Goal: Information Seeking & Learning: Learn about a topic

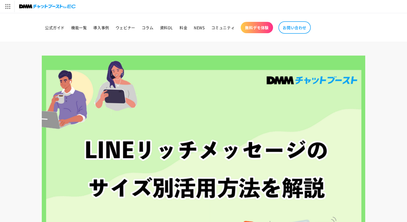
scroll to position [9, 0]
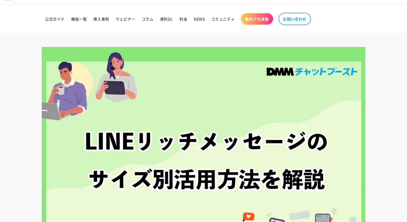
click at [251, 150] on img at bounding box center [204, 155] width 324 height 216
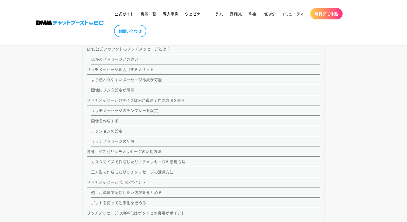
scroll to position [474, 0]
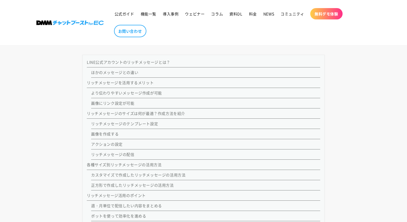
click at [104, 135] on link "画像を作成する" at bounding box center [105, 133] width 28 height 5
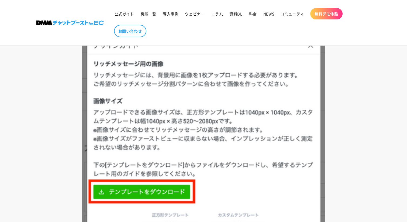
scroll to position [3770, 0]
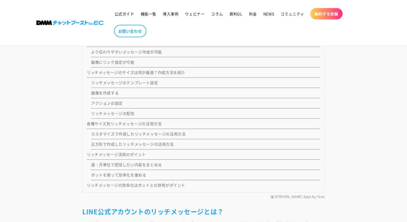
scroll to position [510, 0]
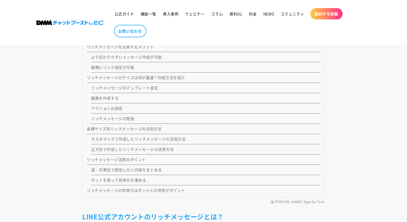
click at [107, 130] on link "各種サイズ別リッチメッセージの活用方法" at bounding box center [124, 128] width 75 height 5
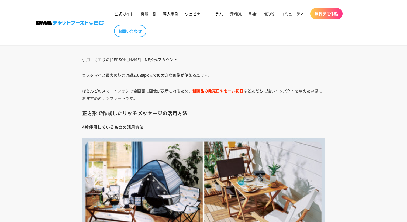
scroll to position [6031, 0]
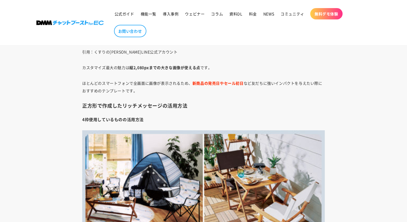
drag, startPoint x: 112, startPoint y: 65, endPoint x: 164, endPoint y: 71, distance: 52.4
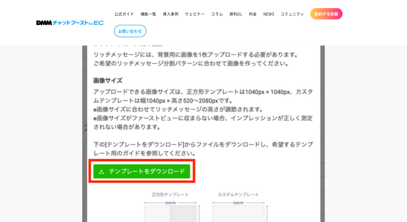
scroll to position [3790, 0]
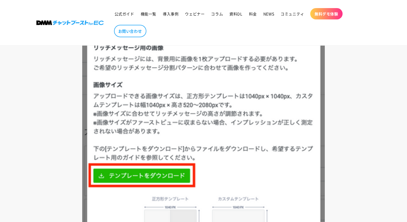
click at [81, 138] on div "LINEのリッチメッセージをご存じでしょうか。 LINE公式アカウントを運用している企業の課題として、メッセージを発信しているものの、自社WebサイトやECサ…" at bounding box center [204, 130] width 270 height 7162
